Goal: Check status: Check status

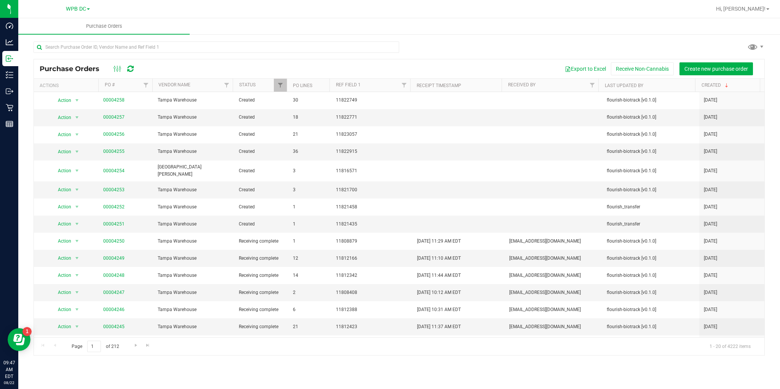
click at [127, 65] on icon at bounding box center [130, 69] width 6 height 8
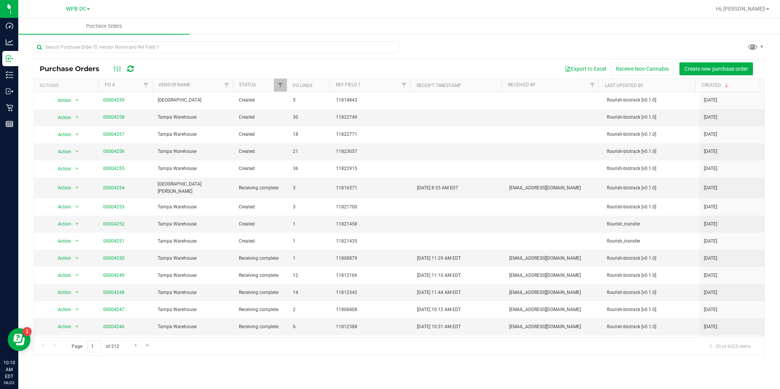
click at [132, 69] on icon at bounding box center [130, 69] width 6 height 8
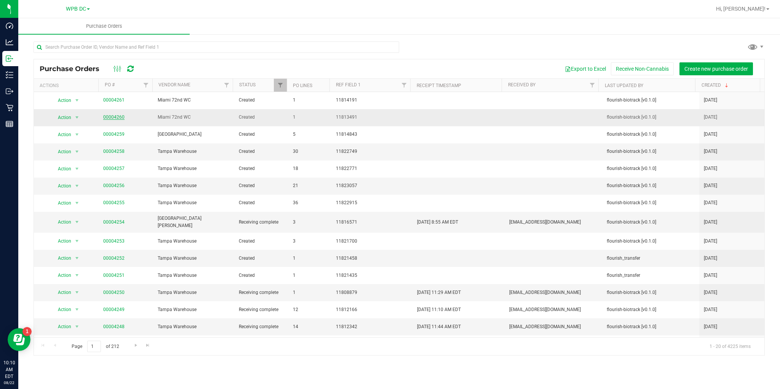
click at [113, 117] on link "00004260" at bounding box center [113, 117] width 21 height 5
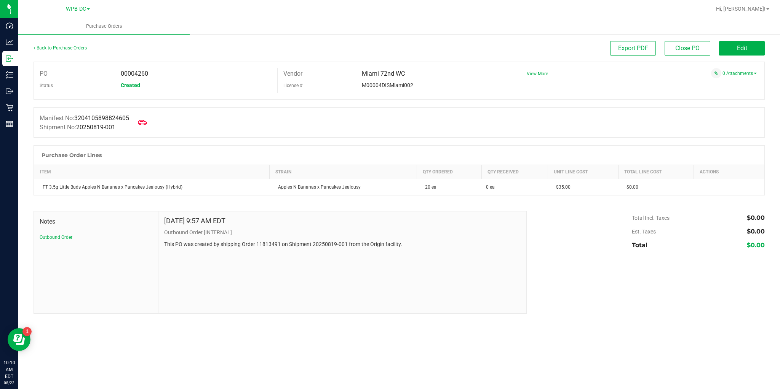
click at [70, 47] on link "Back to Purchase Orders" at bounding box center [59, 47] width 53 height 5
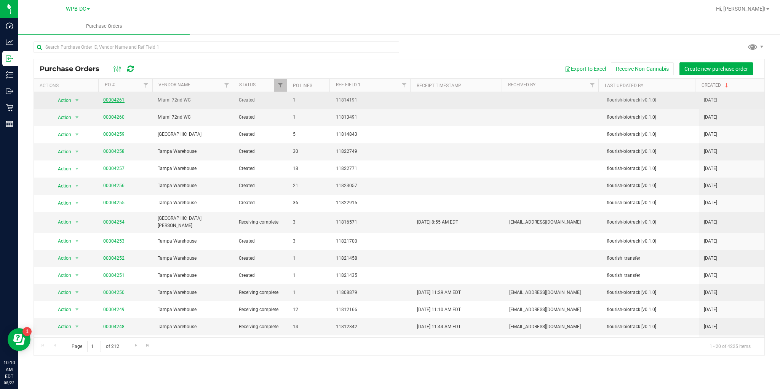
click at [108, 100] on link "00004261" at bounding box center [113, 99] width 21 height 5
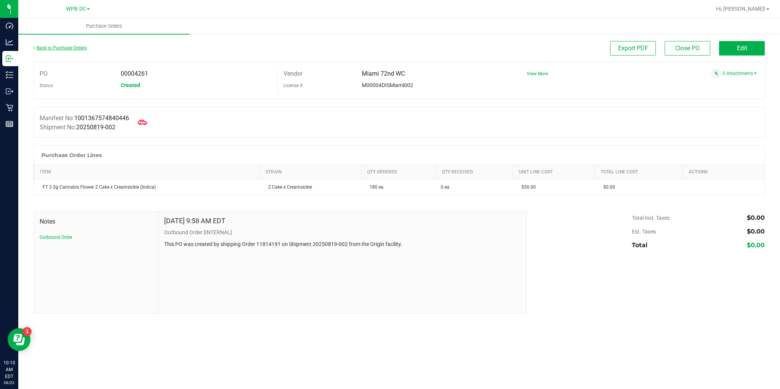
click at [78, 47] on link "Back to Purchase Orders" at bounding box center [59, 47] width 53 height 5
